Goal: Task Accomplishment & Management: Use online tool/utility

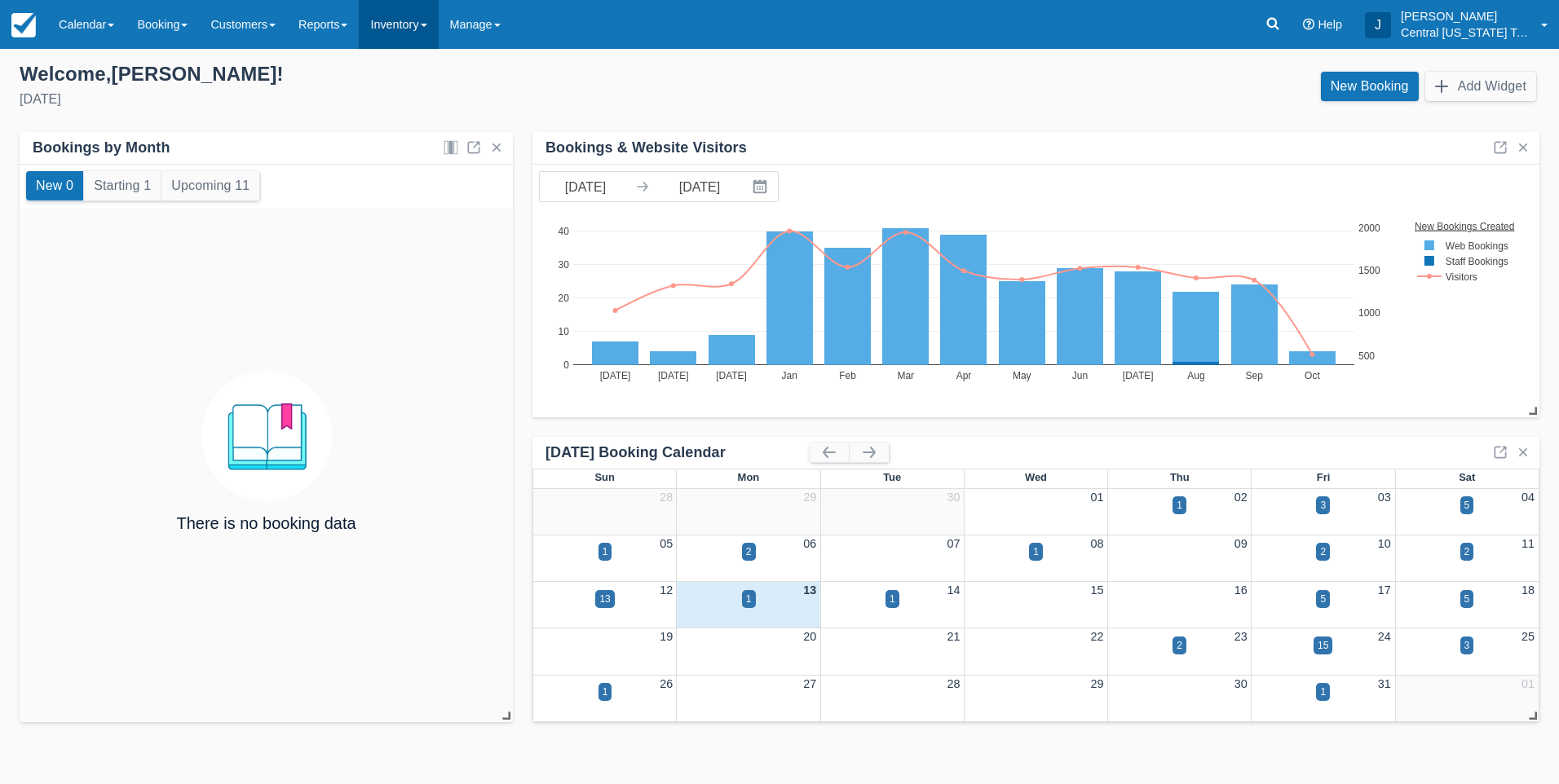
click at [397, 33] on link "Inventory" at bounding box center [399, 24] width 80 height 49
click at [432, 205] on link "Gift Certificates" at bounding box center [424, 206] width 129 height 34
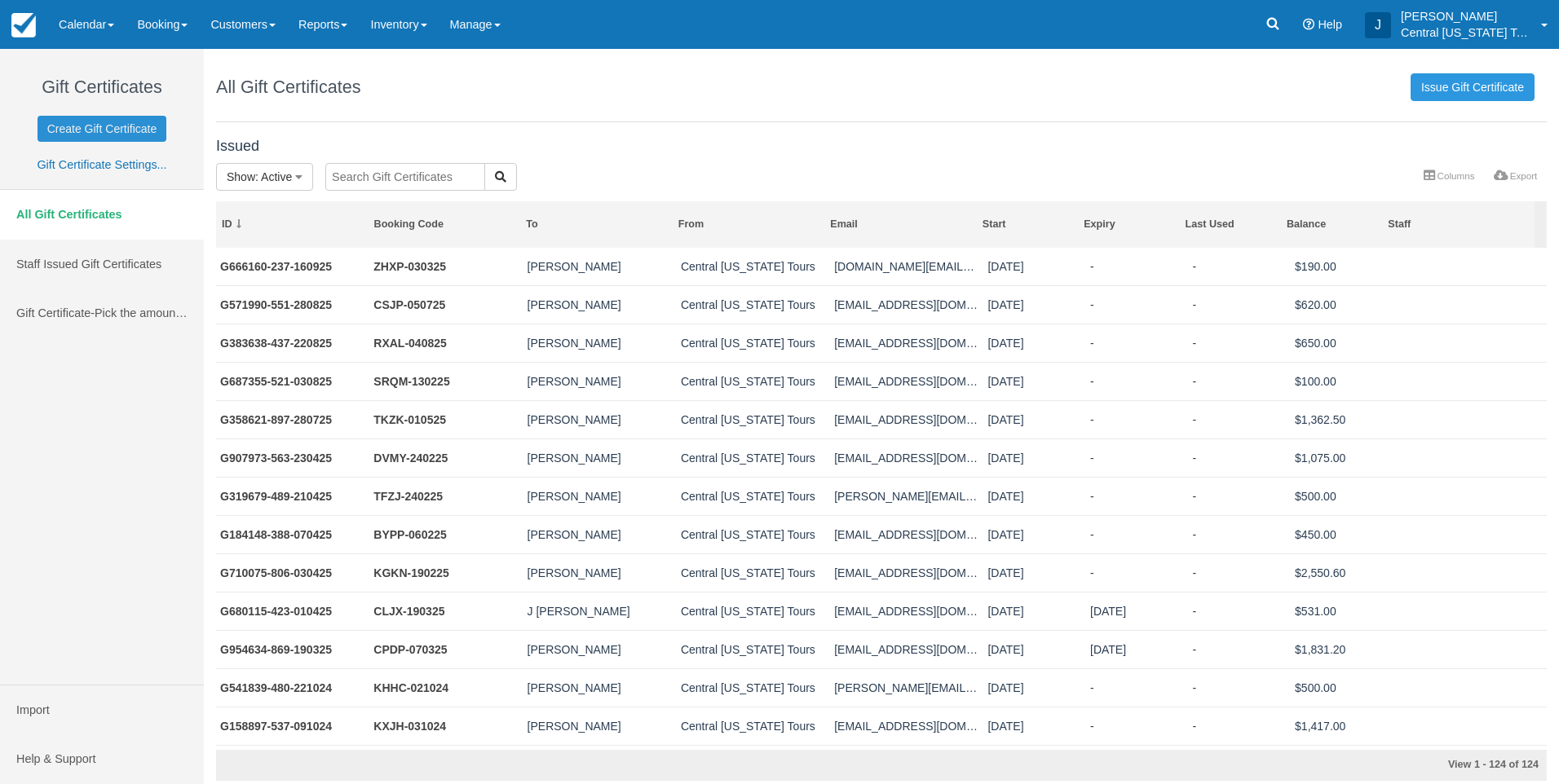
click at [116, 129] on link "Create Gift Certificate" at bounding box center [103, 129] width 129 height 26
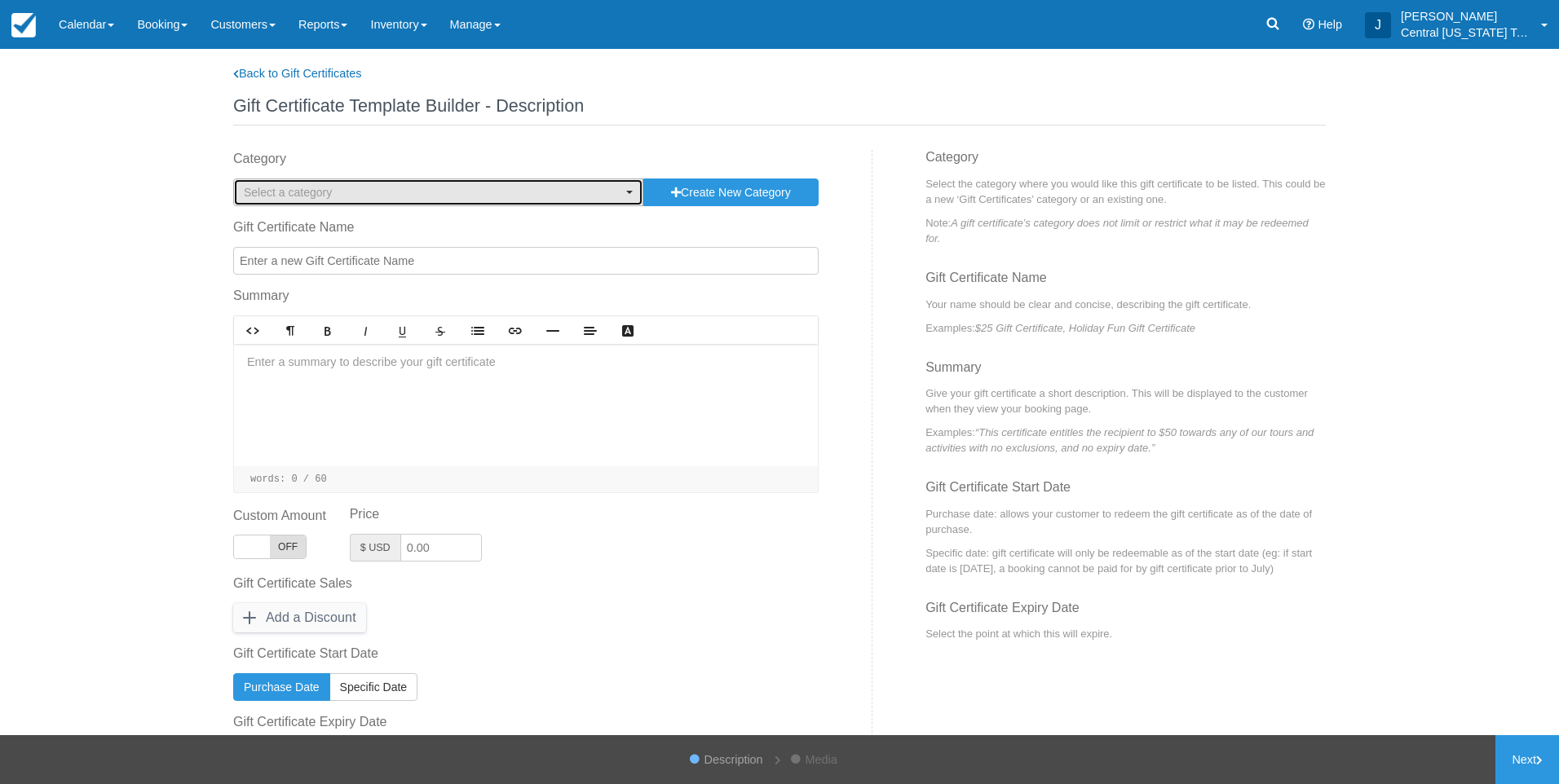
click at [318, 191] on span "Select a category" at bounding box center [288, 192] width 88 height 13
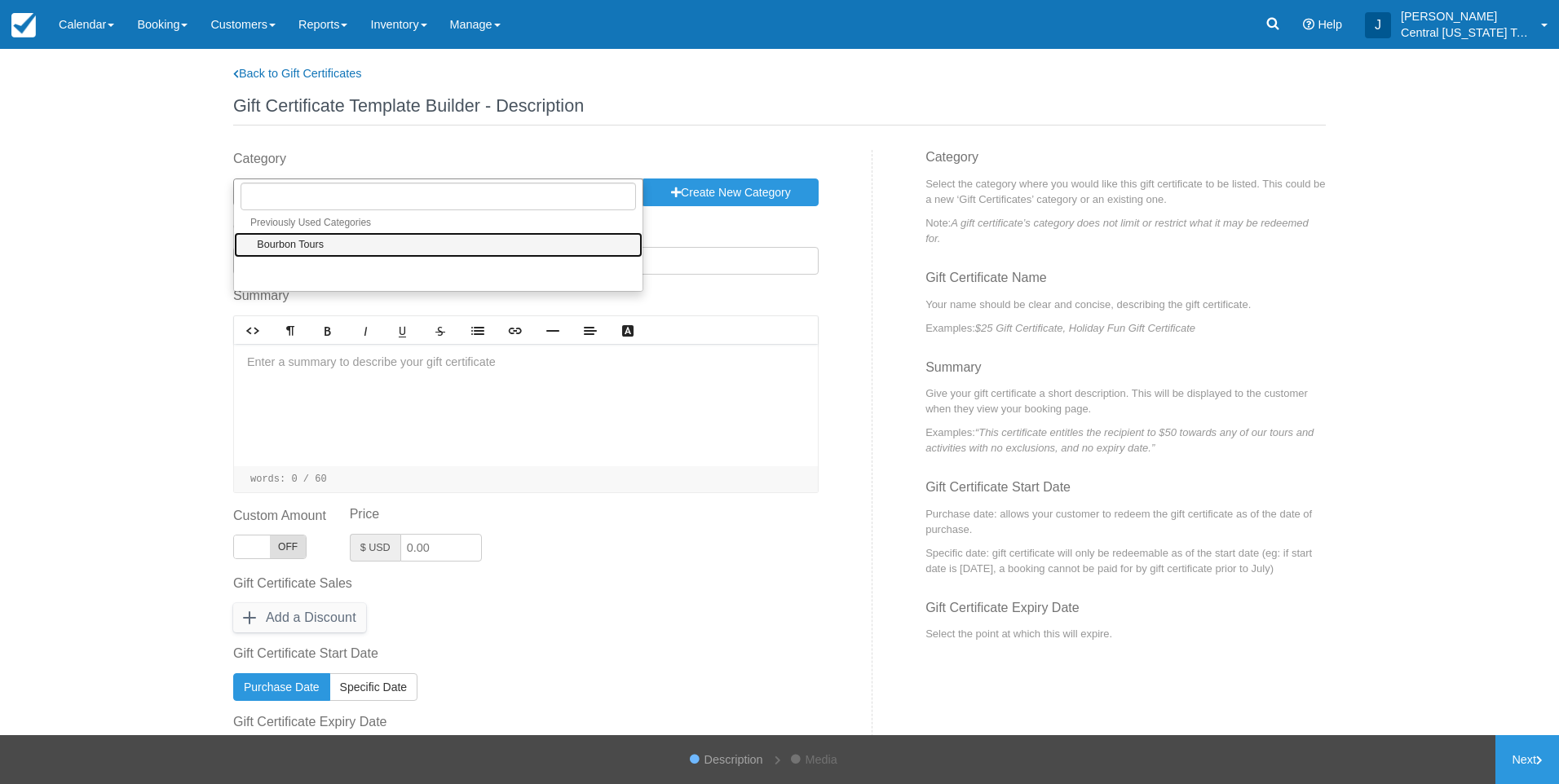
click at [307, 250] on span "Bourbon Tours" at bounding box center [290, 245] width 67 height 15
select select "1"
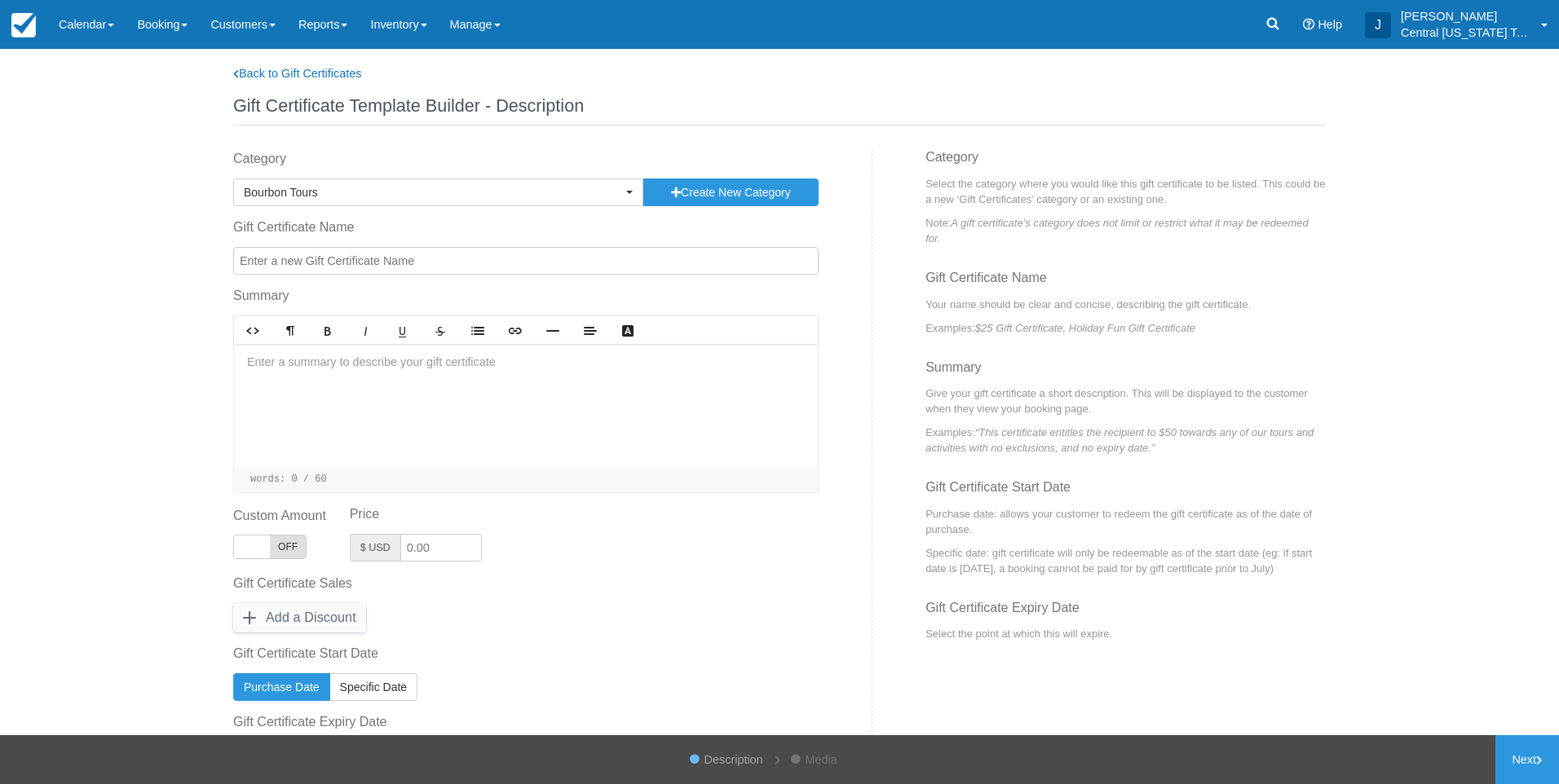
click at [312, 263] on input "Gift Certificate Name" at bounding box center [525, 261] width 585 height 28
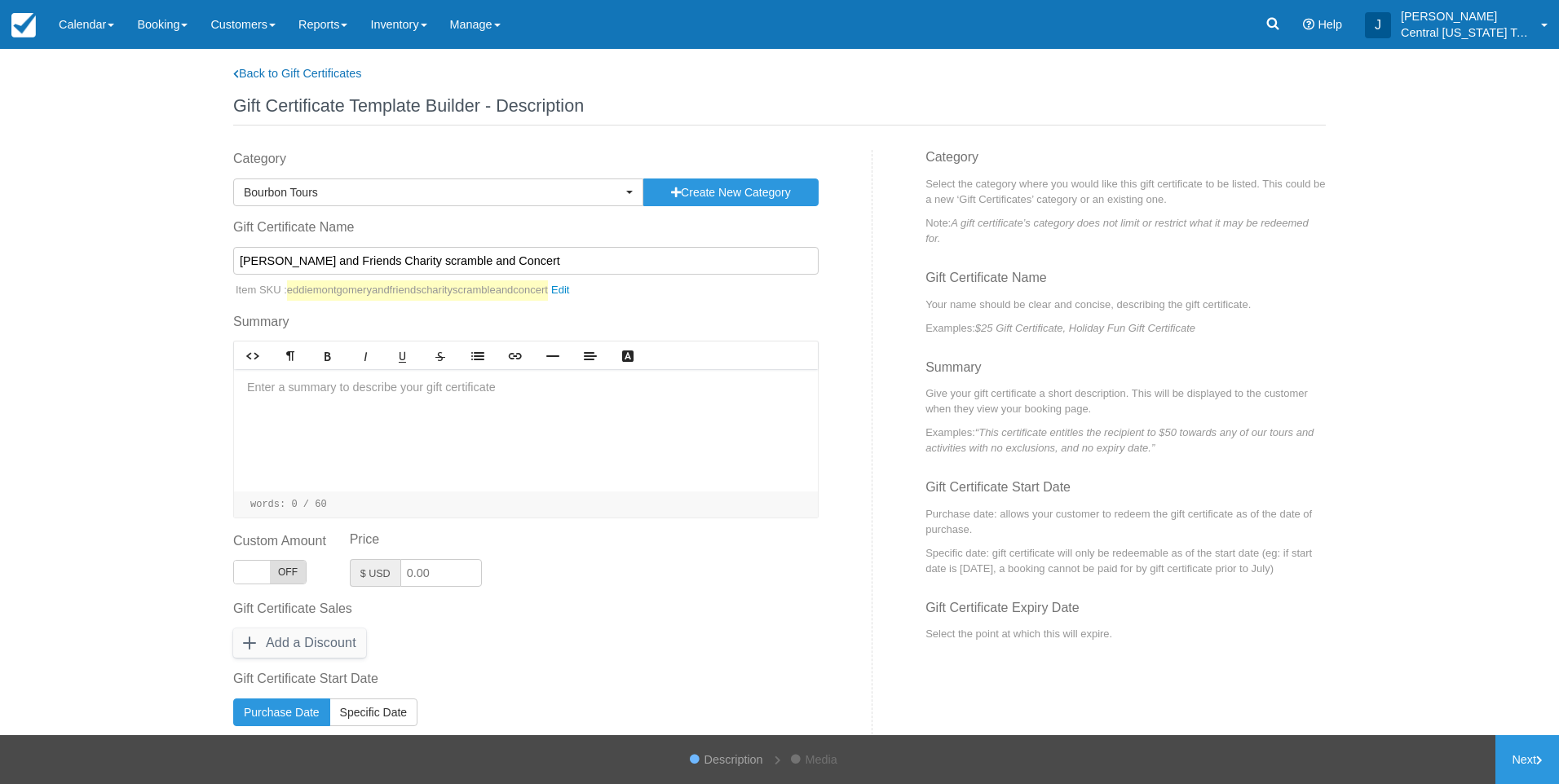
type input "[PERSON_NAME] and Friends Charity scramble and Concert"
